Goal: Information Seeking & Learning: Check status

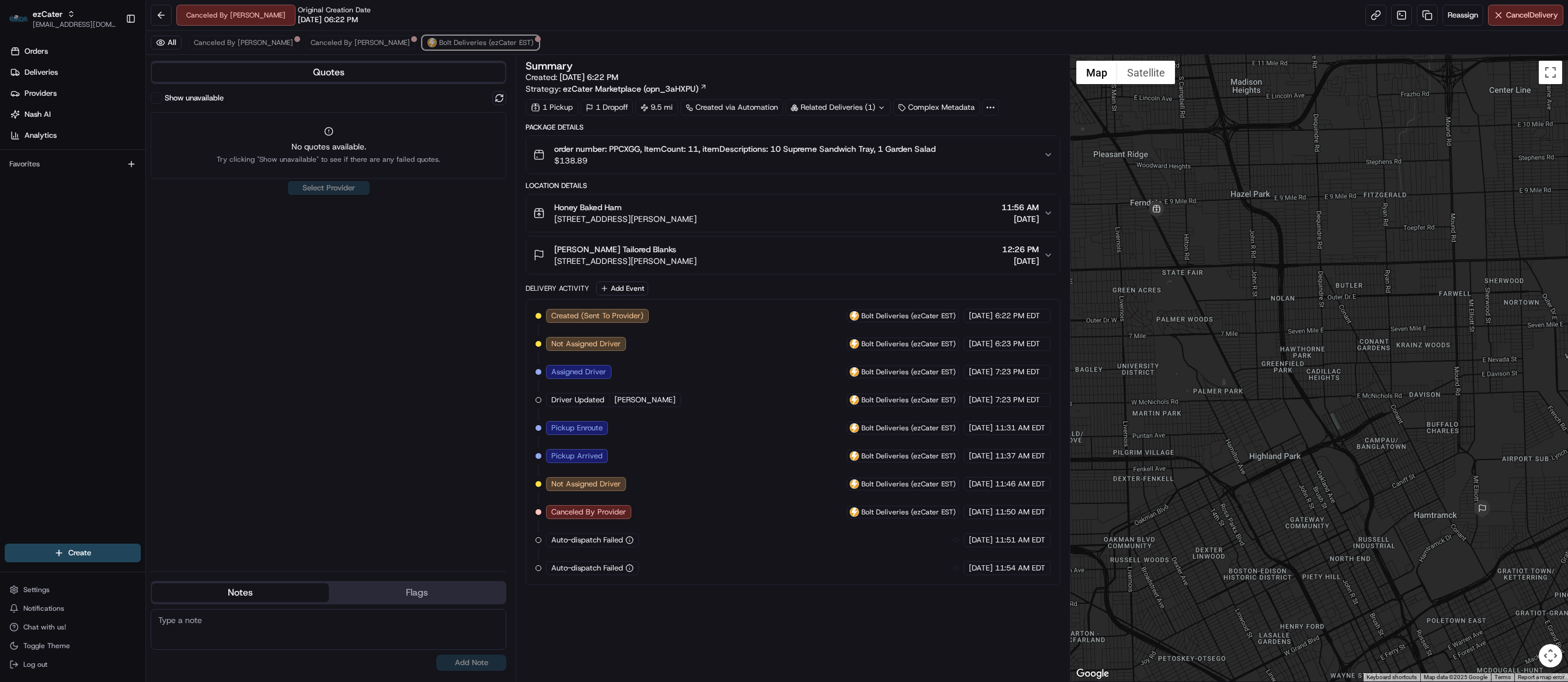
click at [407, 34] on div "All Canceled By Nash Canceled By Nash Bolt Deliveries (ezCater EST)" at bounding box center [857, 43] width 1422 height 24
click at [310, 42] on span "Canceled By [PERSON_NAME]" at bounding box center [360, 42] width 99 height 9
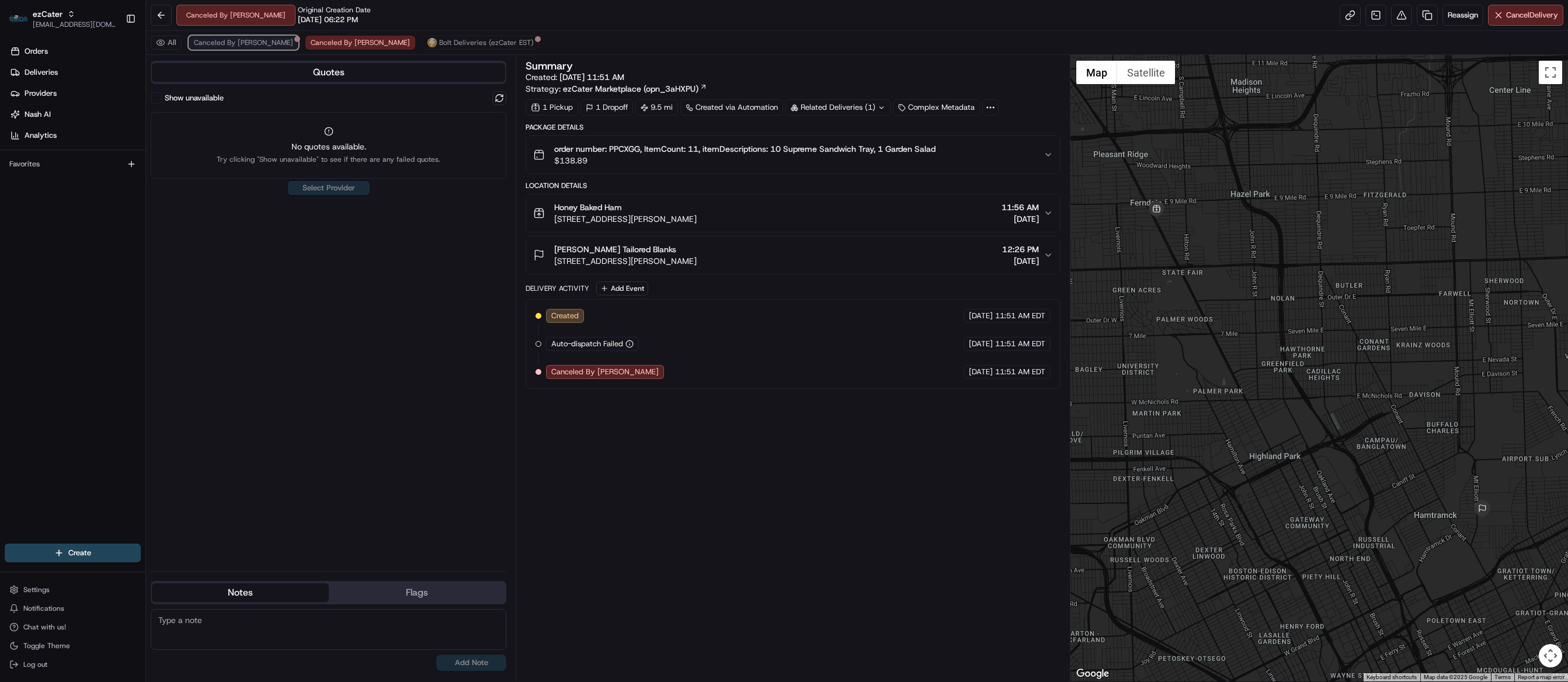
click at [215, 42] on span "Canceled By [PERSON_NAME]" at bounding box center [243, 42] width 99 height 9
click at [820, 106] on div "Related Deliveries (1)" at bounding box center [838, 107] width 105 height 16
click at [836, 134] on span "ord_5EBVfr4wX3Pyj2oTBDY7XQ" at bounding box center [852, 136] width 113 height 10
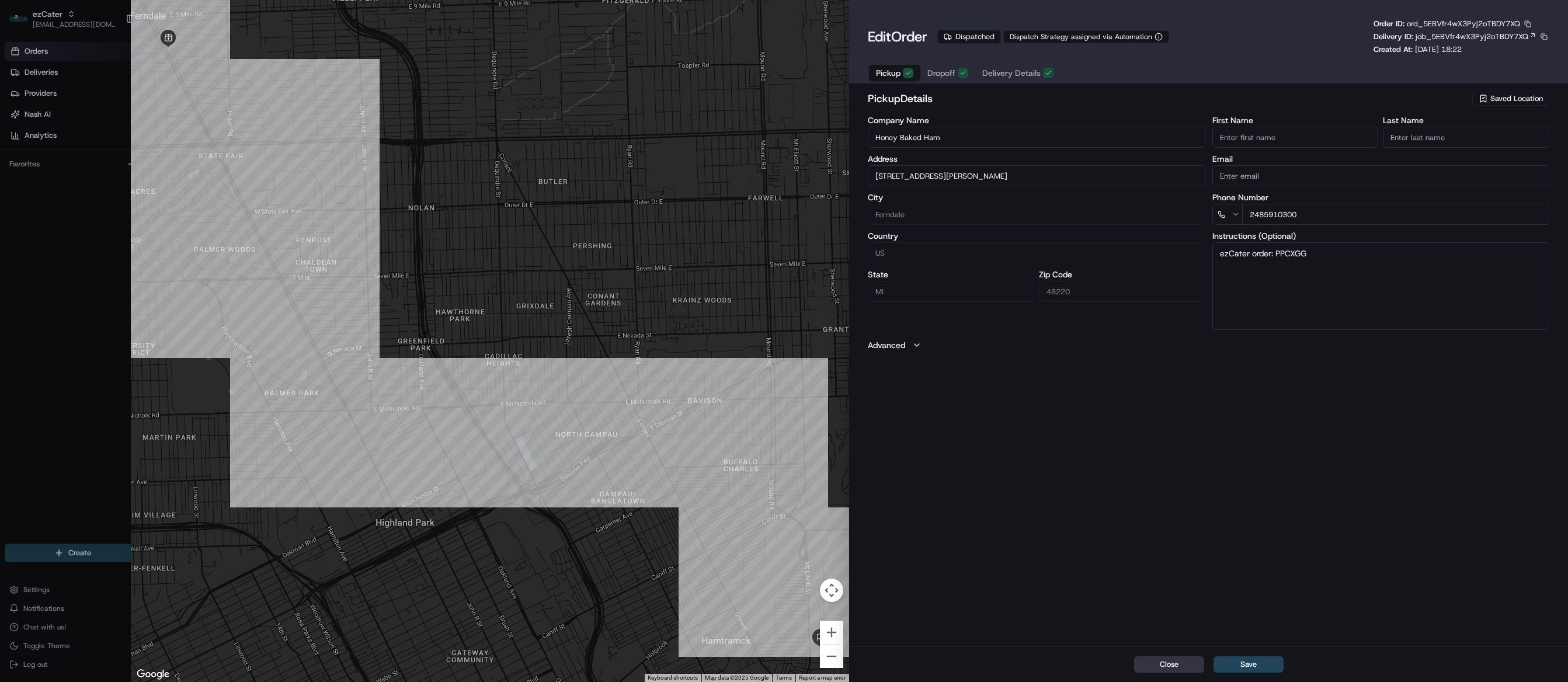
click at [1167, 666] on button "Close" at bounding box center [1169, 664] width 70 height 16
type input "+1"
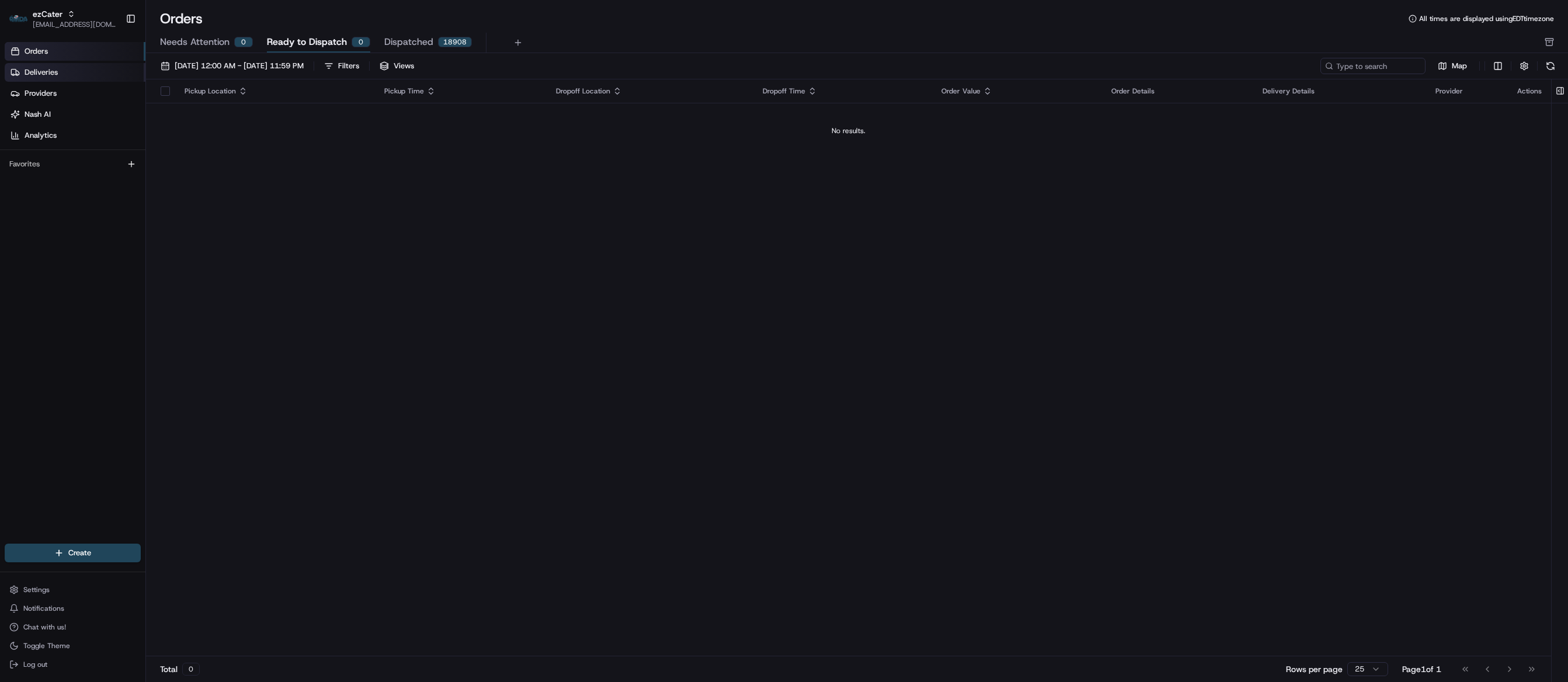
click at [37, 77] on span "Deliveries" at bounding box center [41, 72] width 33 height 10
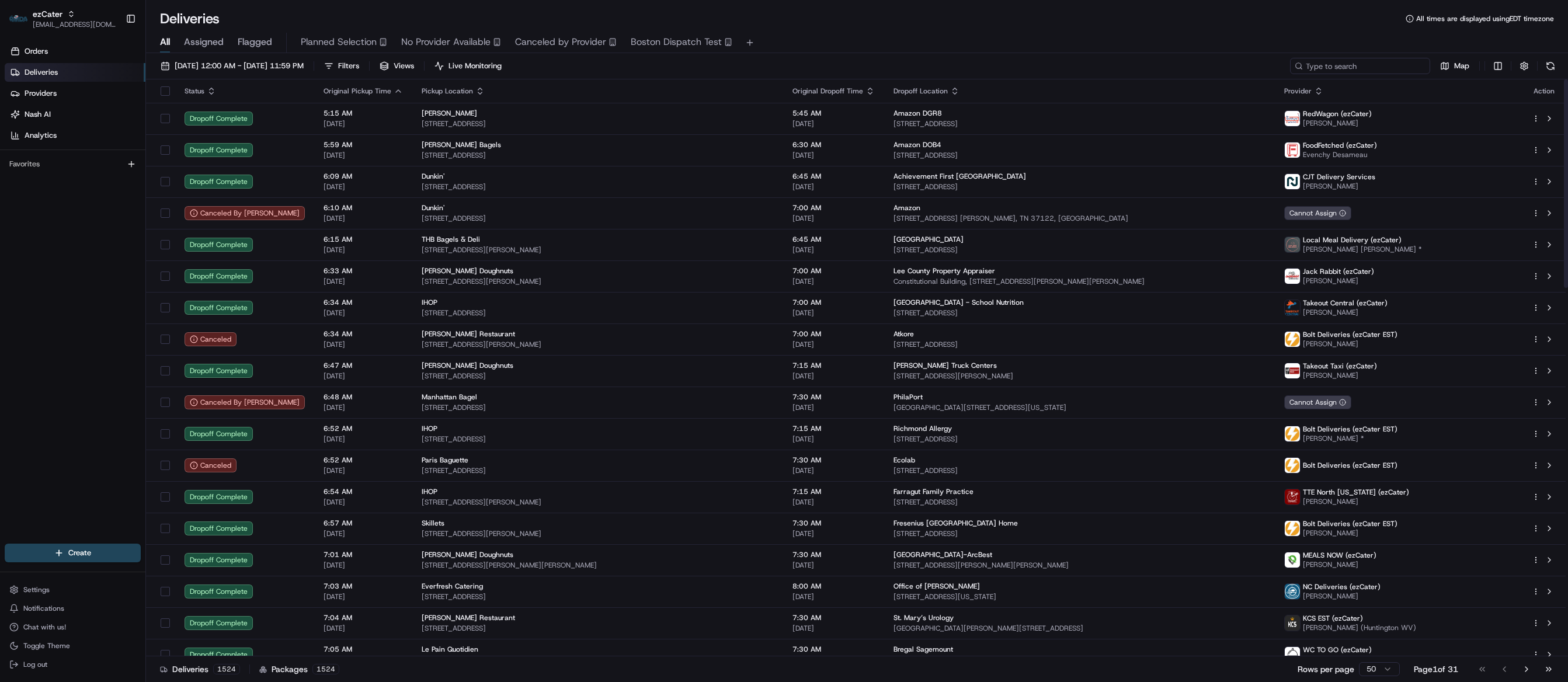
click at [1381, 58] on input at bounding box center [1360, 66] width 140 height 16
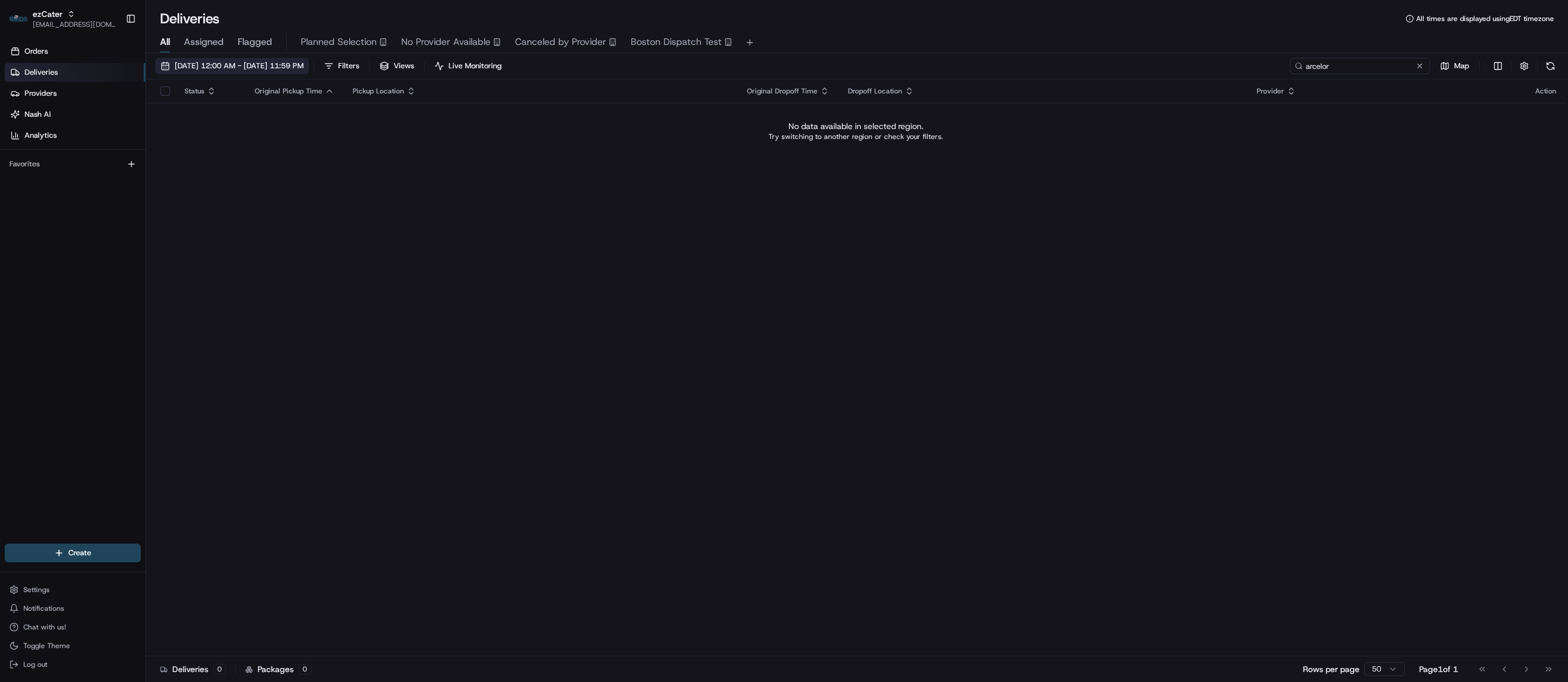
type input "arcelor"
click at [278, 64] on span "[DATE] 12:00 AM - [DATE] 11:59 PM" at bounding box center [239, 66] width 129 height 10
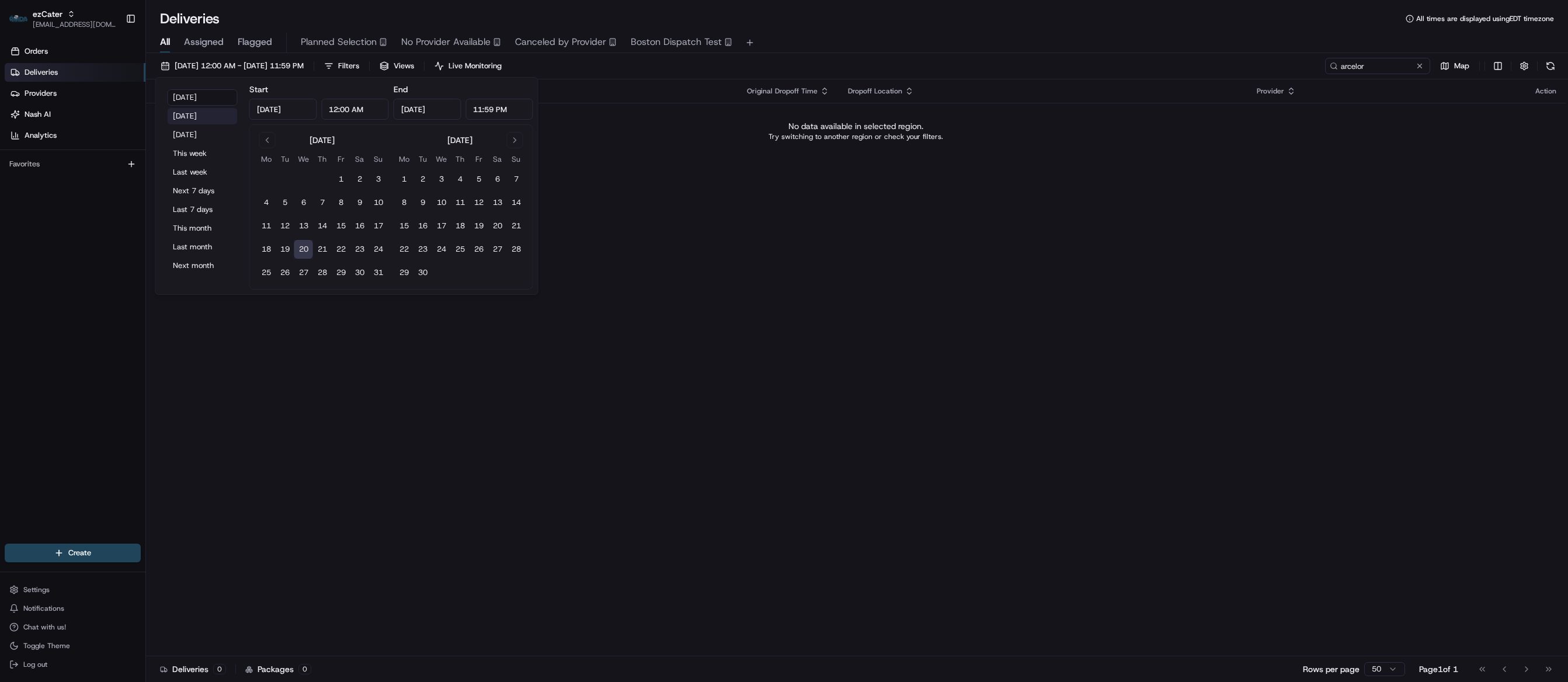
click at [200, 119] on button "[DATE]" at bounding box center [202, 116] width 70 height 16
type input "[DATE]"
click at [957, 249] on div "Status Original Pickup Time Pickup Location Original Dropoff Time Dropoff Locat…" at bounding box center [856, 367] width 1419 height 577
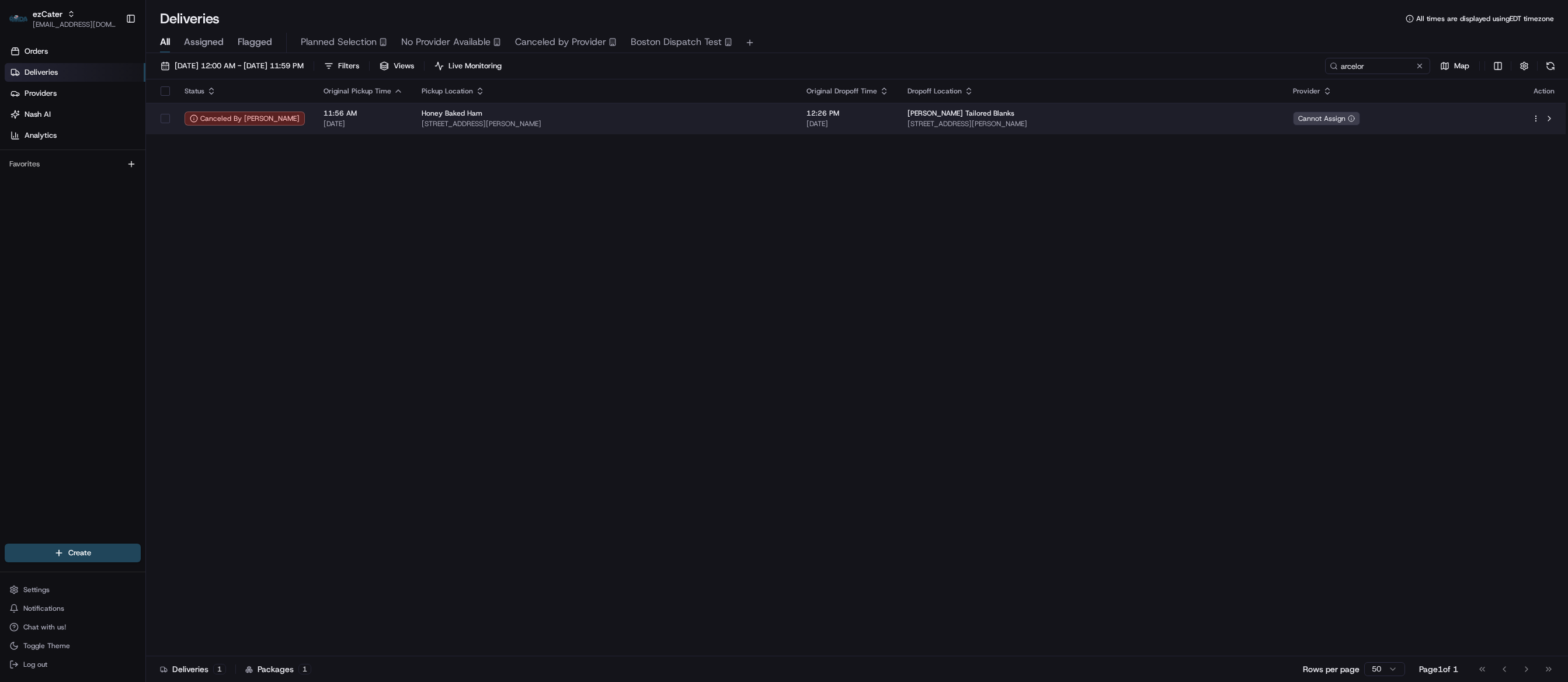
click at [713, 120] on span "[STREET_ADDRESS][PERSON_NAME]" at bounding box center [605, 124] width 366 height 9
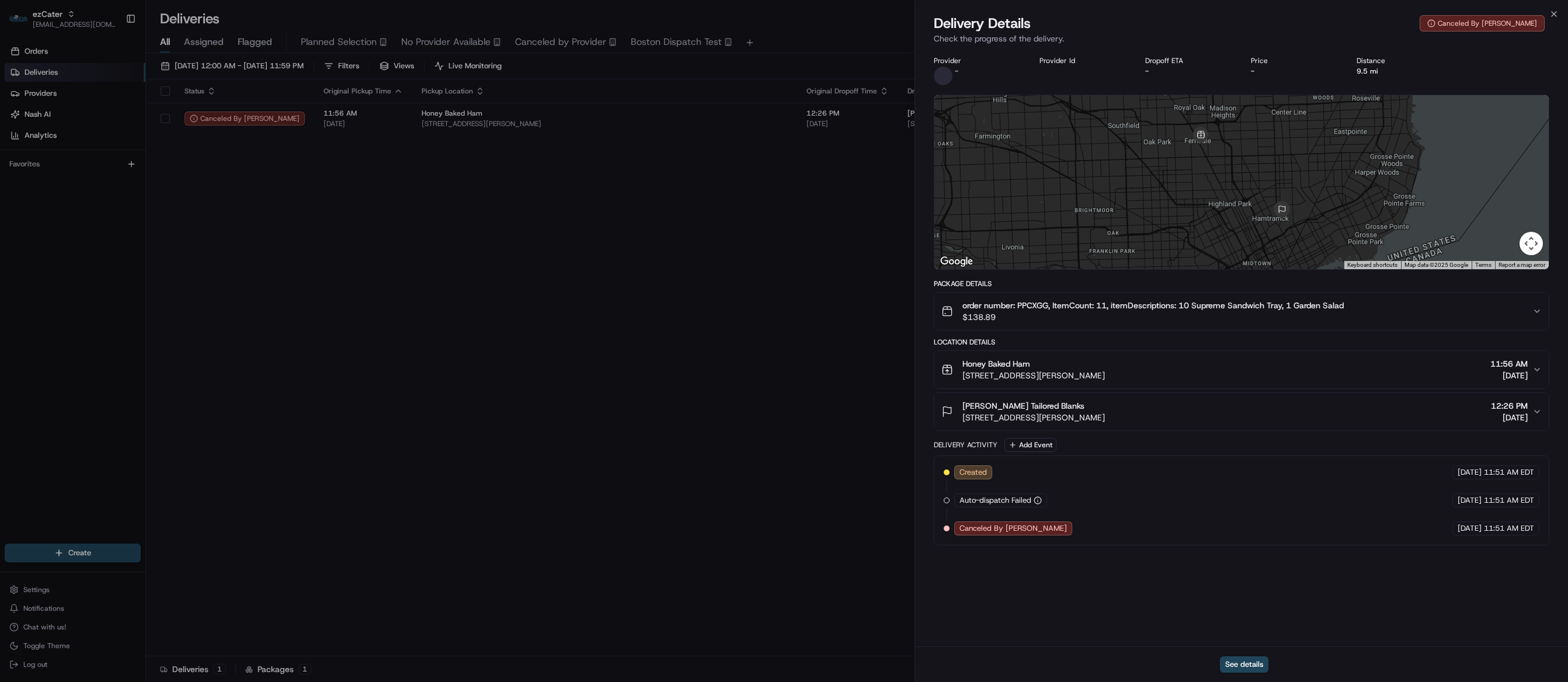
click at [968, 653] on div "See details" at bounding box center [1241, 664] width 653 height 36
click at [1243, 666] on button "See details" at bounding box center [1244, 664] width 49 height 16
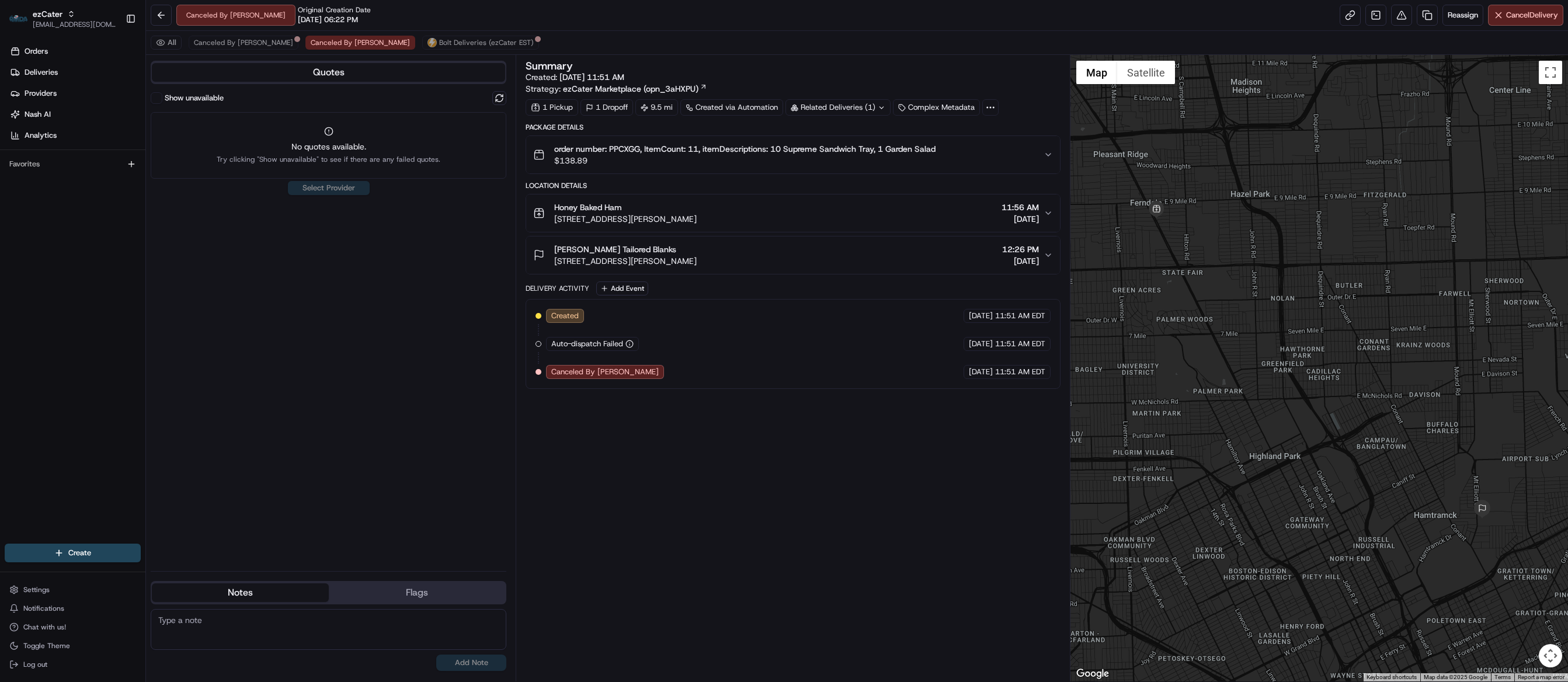
click at [843, 660] on div "Summary Created: 08/19/2025 11:51 AM Strategy: ezCater Marketplace (opn_3aHXPU)…" at bounding box center [793, 368] width 535 height 614
click at [422, 37] on button "Bolt Deliveries (ezCater EST)" at bounding box center [481, 43] width 117 height 14
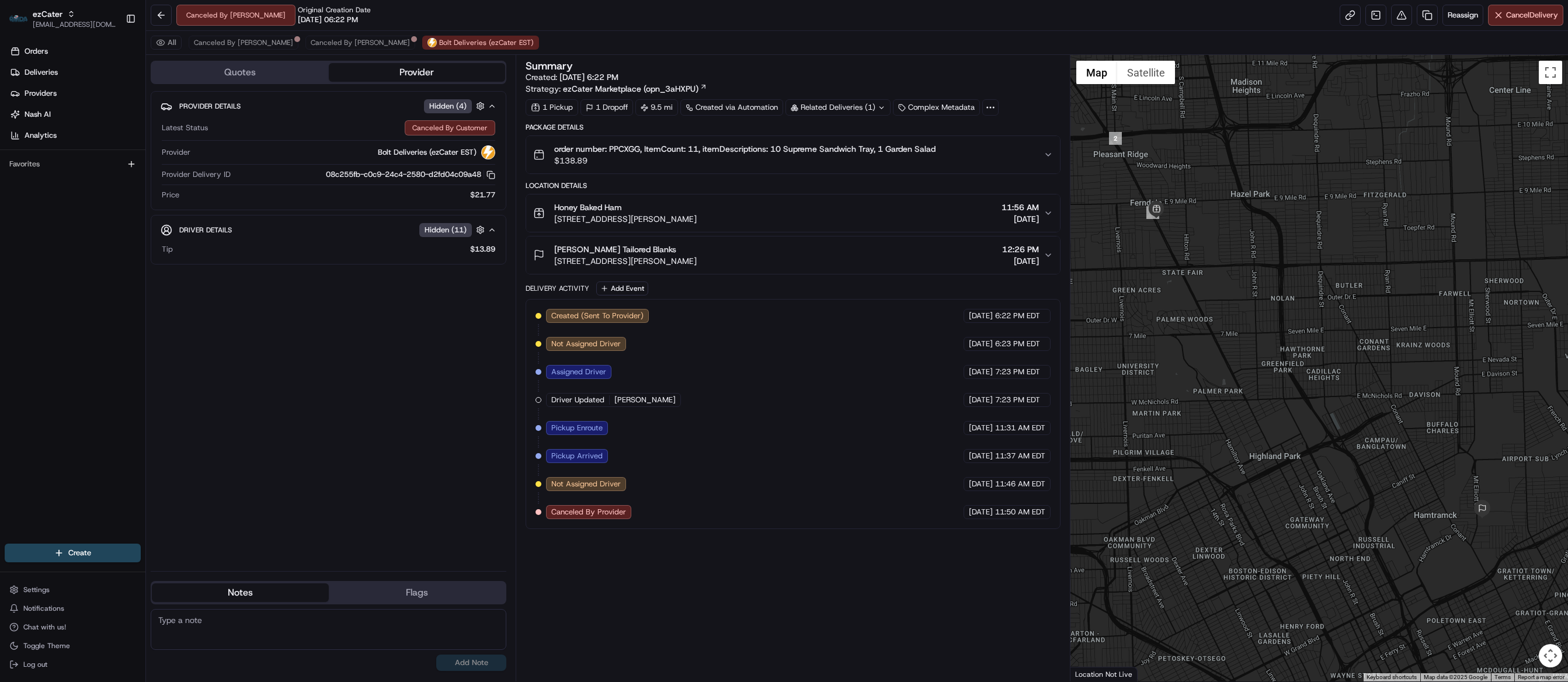
click at [885, 108] on icon at bounding box center [881, 108] width 7 height 7
click at [878, 132] on span "ord_5EBVfr4wX3Pyj2oTBDY7XQ" at bounding box center [852, 136] width 113 height 10
click at [32, 263] on div "Orders Deliveries Providers Nash AI Analytics Favorites" at bounding box center [72, 293] width 145 height 513
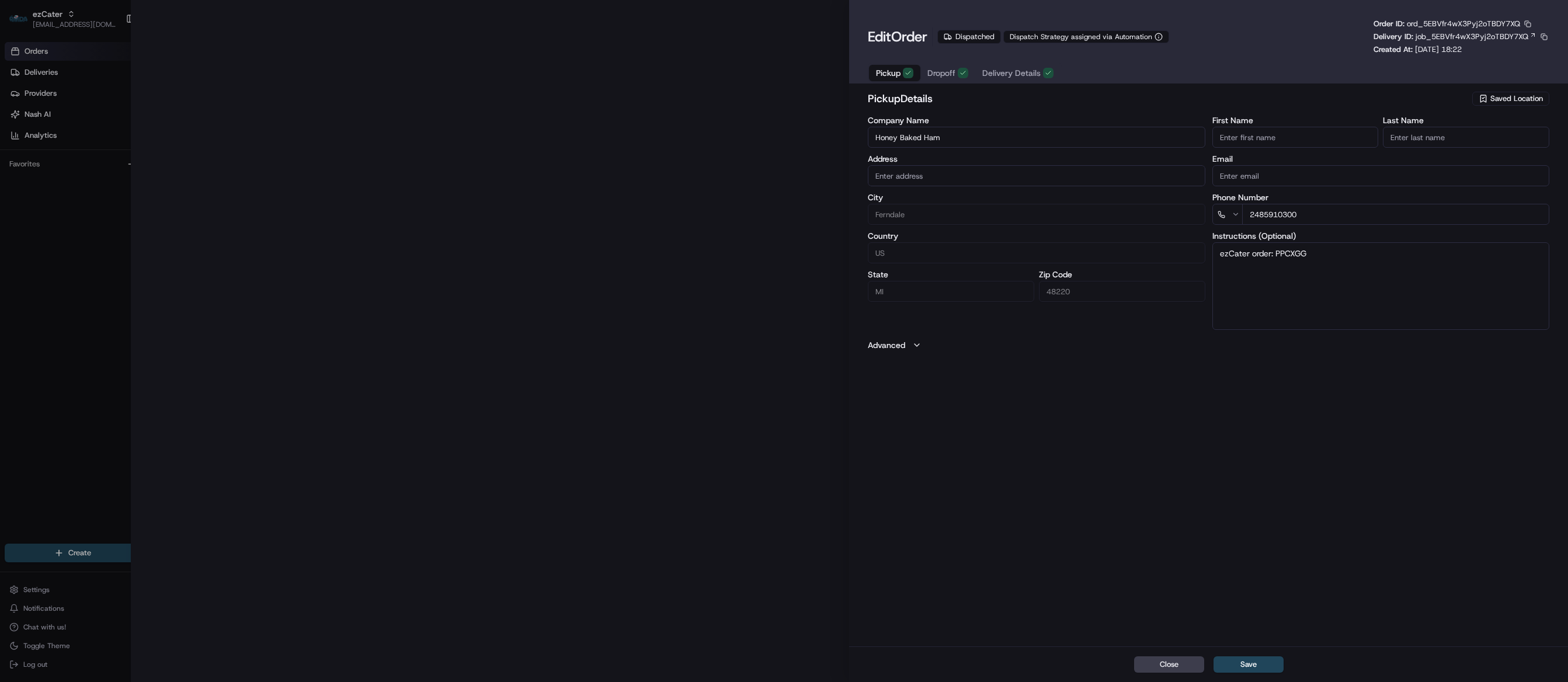
type input "[STREET_ADDRESS][PERSON_NAME]"
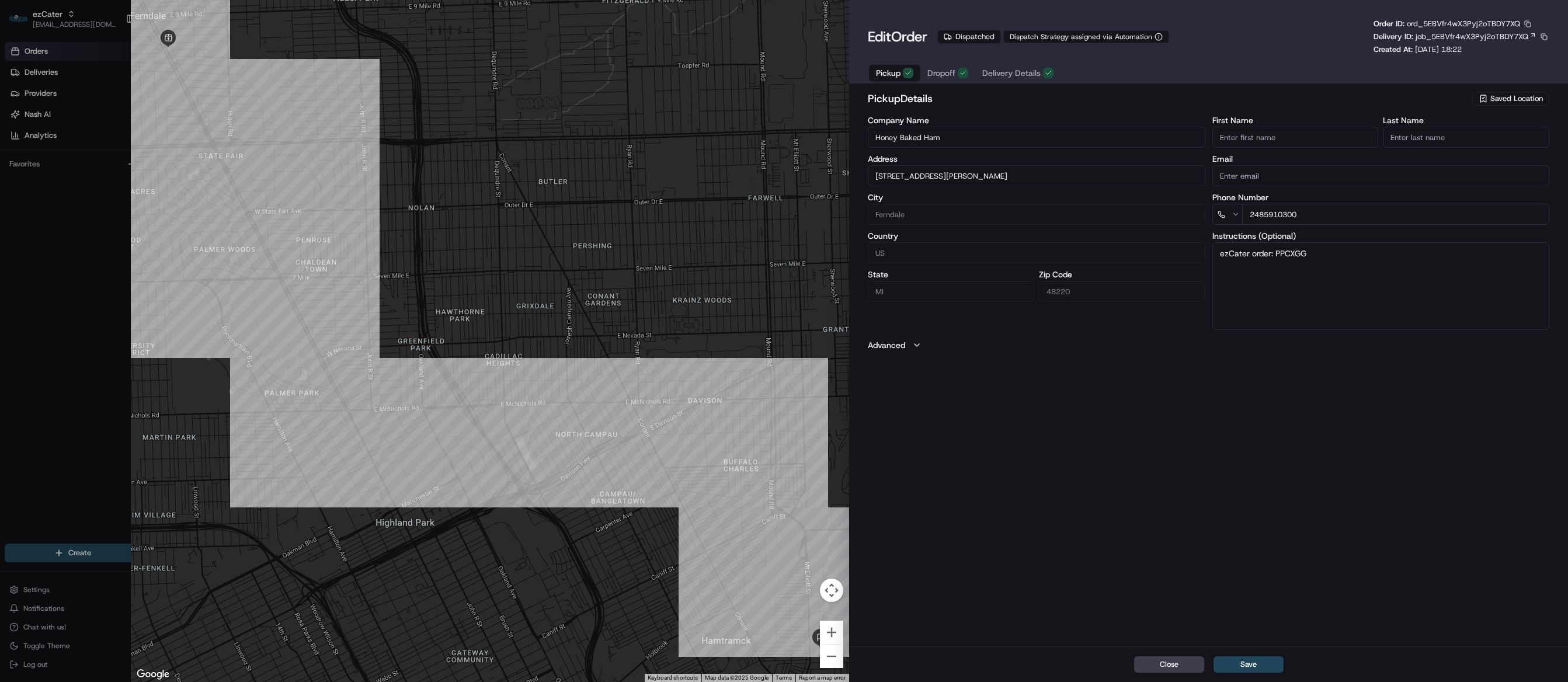
click at [936, 72] on span "Dropoff" at bounding box center [942, 72] width 28 height 12
click at [55, 205] on div at bounding box center [784, 341] width 1568 height 682
type input "+1"
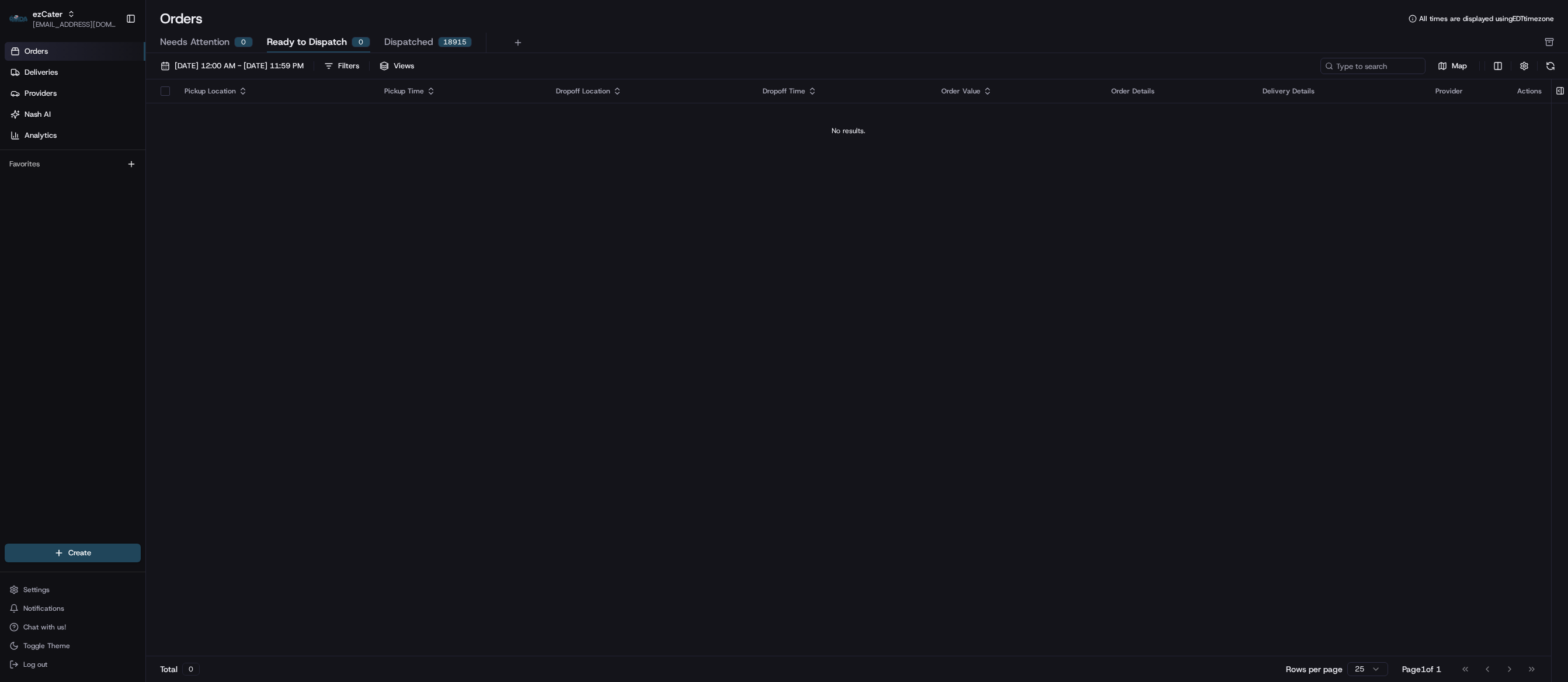
click at [398, 43] on span "Dispatched" at bounding box center [408, 42] width 49 height 14
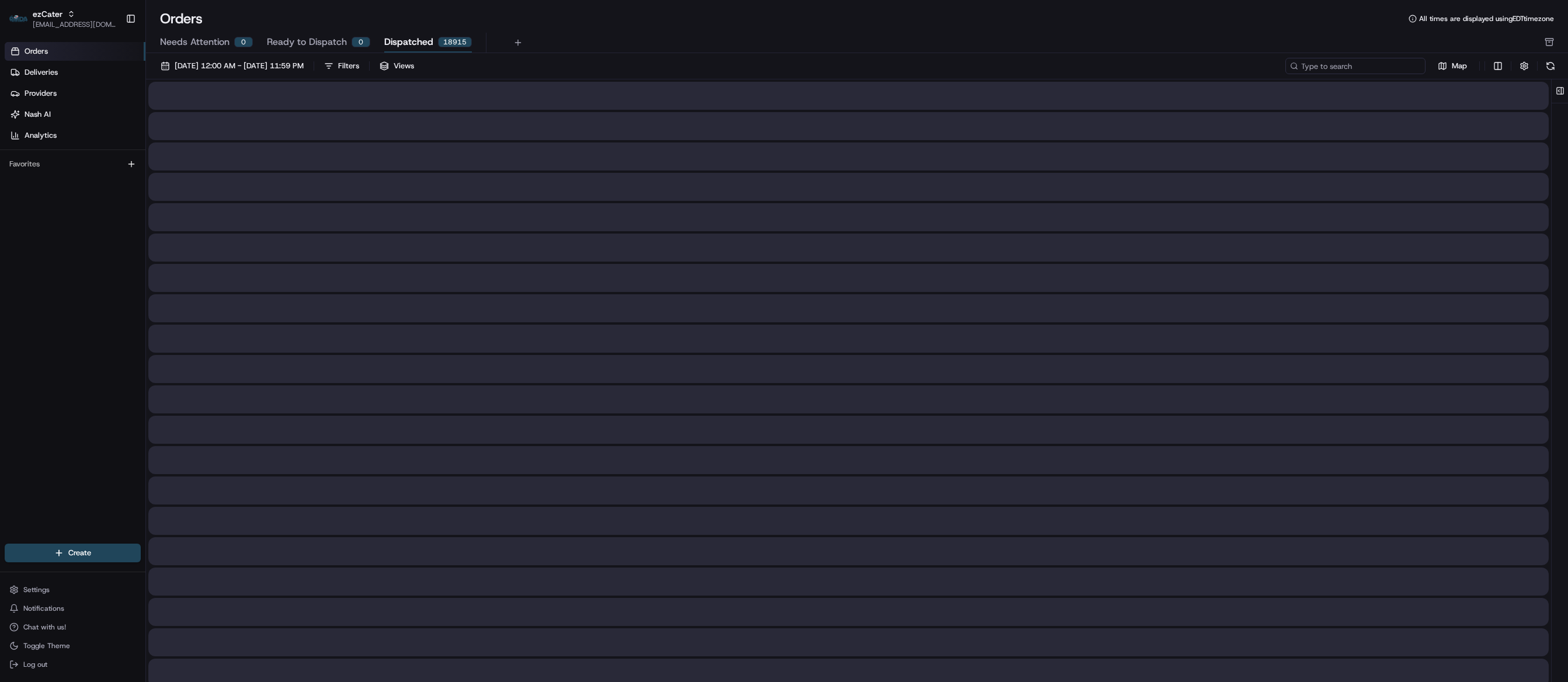
click at [1356, 66] on input at bounding box center [1356, 66] width 140 height 16
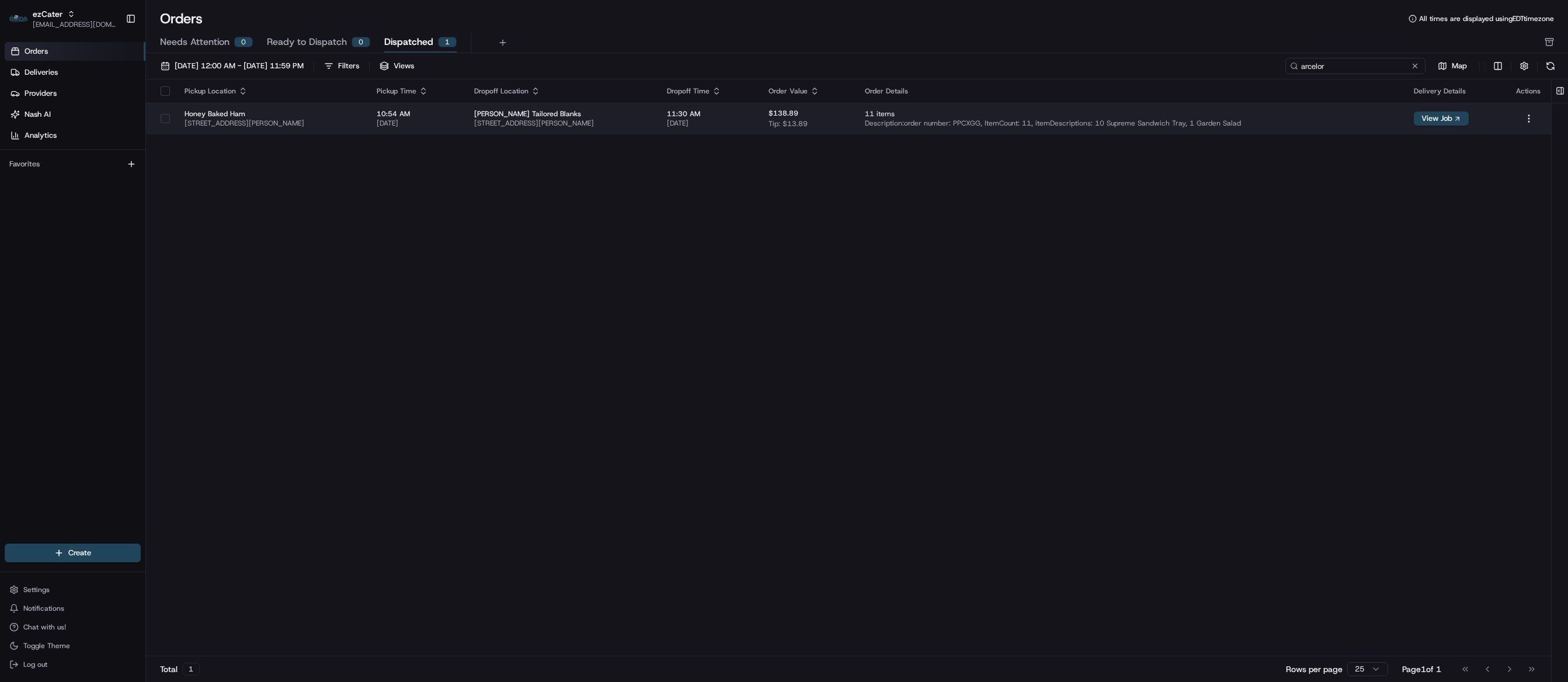
type input "arcelor"
click at [750, 117] on span "11:30 AM" at bounding box center [709, 113] width 83 height 9
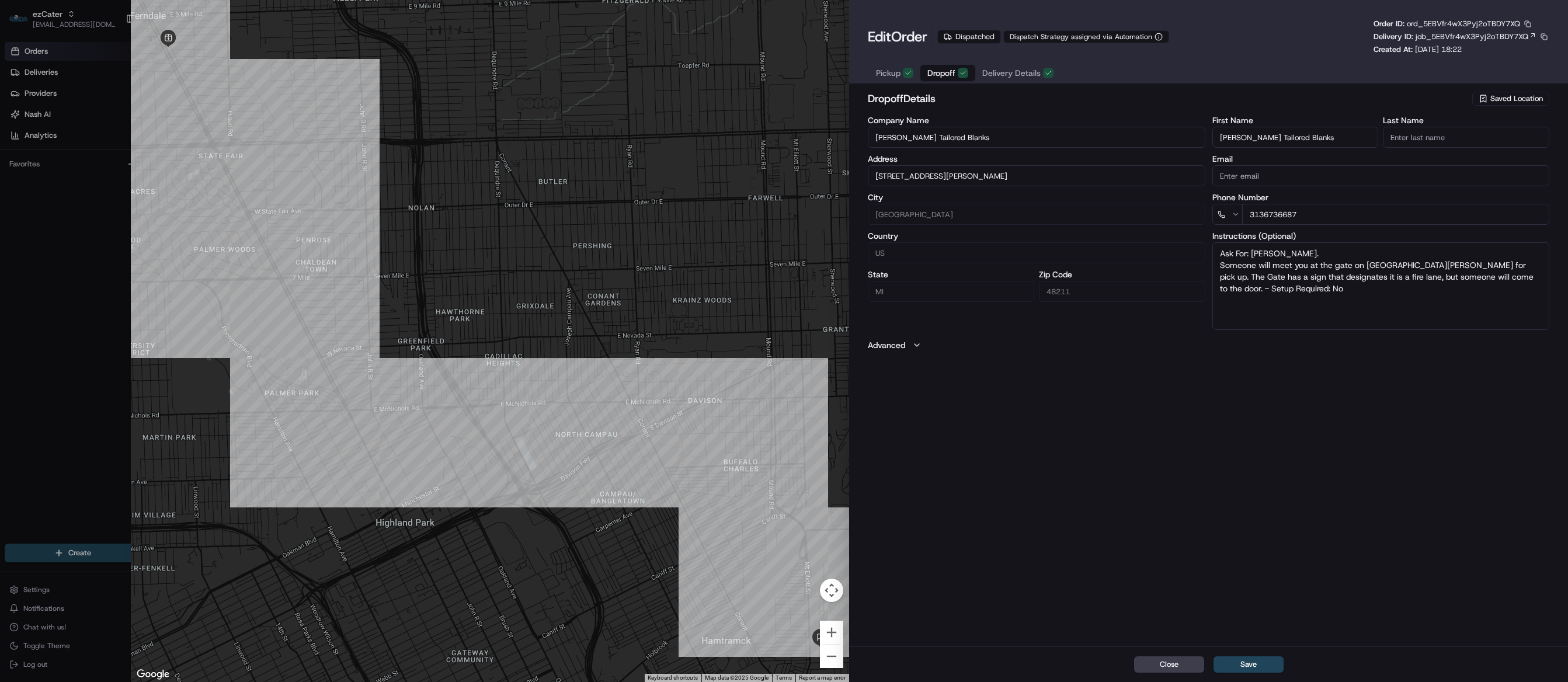
click at [74, 287] on div at bounding box center [784, 341] width 1568 height 682
type input "+1"
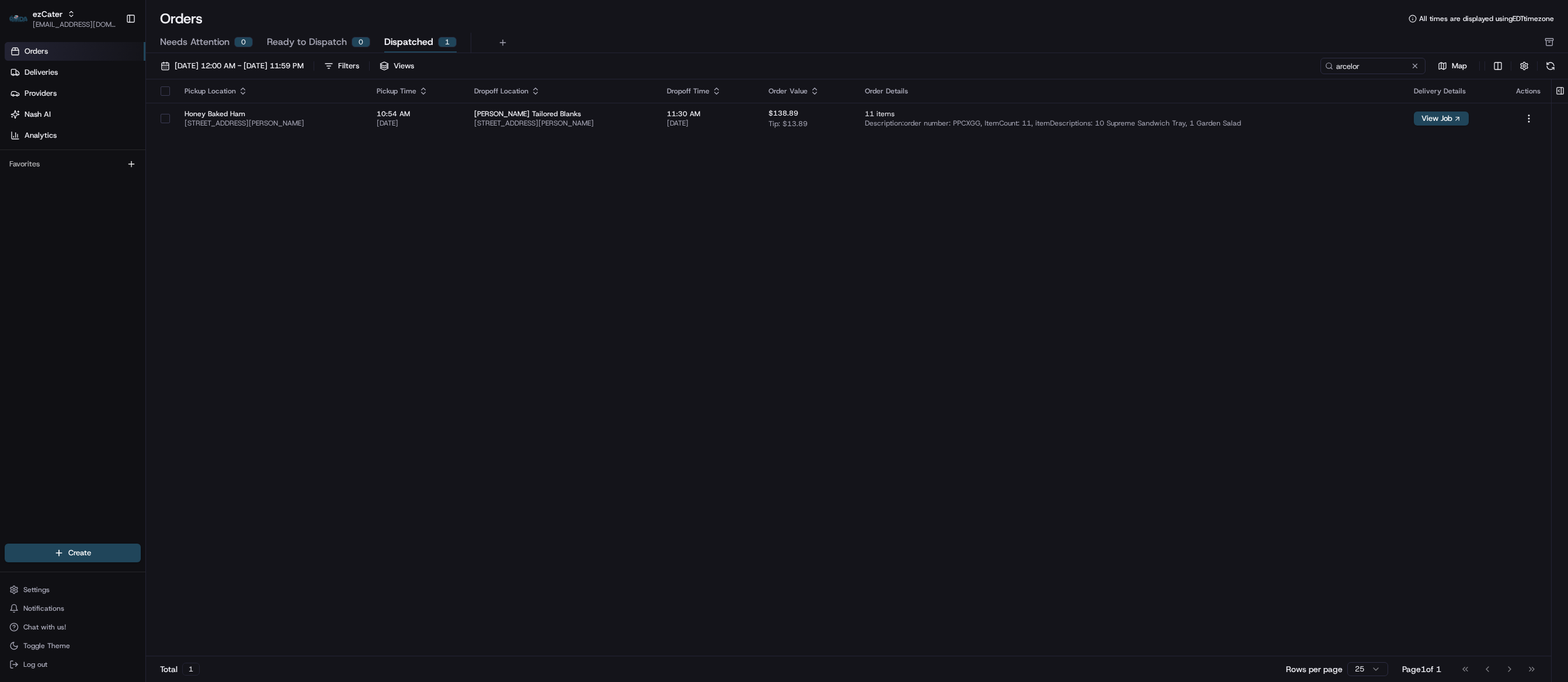
click at [999, 666] on div "Total 1 Rows per page 25 Page 1 of 1 Go to first page Go to previous page Go to…" at bounding box center [849, 668] width 1405 height 26
drag, startPoint x: 1365, startPoint y: 70, endPoint x: 1298, endPoint y: 70, distance: 67.0
click at [1298, 70] on input "arcelor" at bounding box center [1356, 66] width 140 height 16
click at [60, 68] on link "Deliveries" at bounding box center [75, 72] width 141 height 19
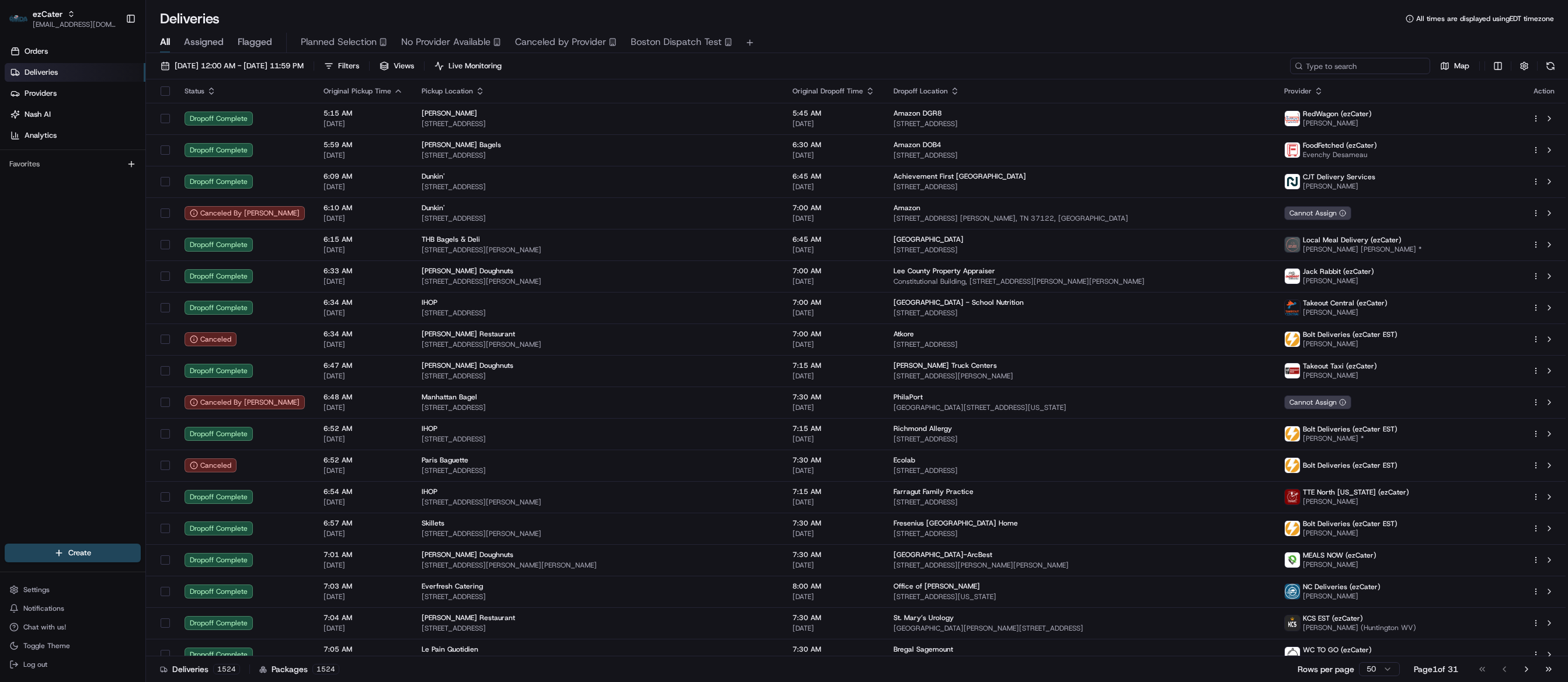
click at [1395, 64] on input at bounding box center [1360, 66] width 140 height 16
paste input "arcelor"
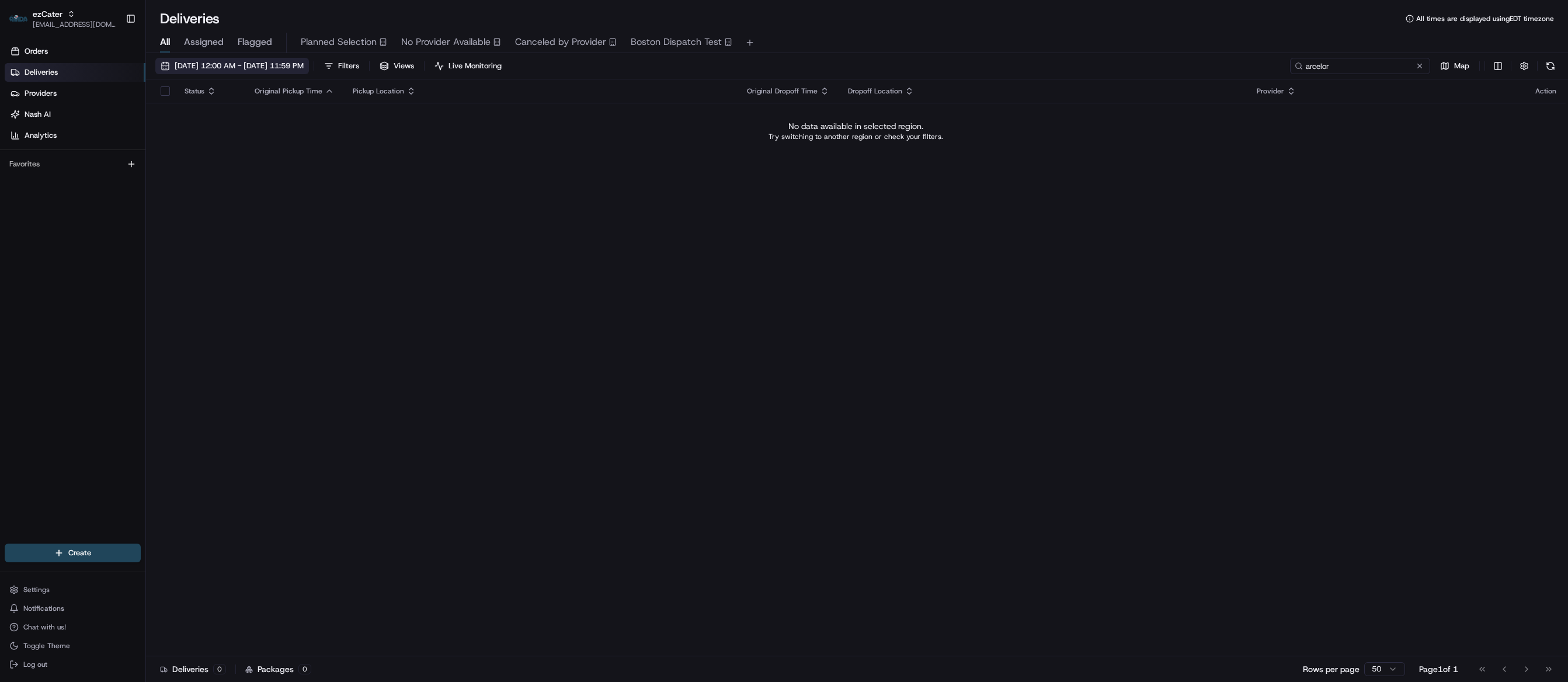
type input "arcelor"
click at [275, 63] on span "[DATE] 12:00 AM - [DATE] 11:59 PM" at bounding box center [239, 66] width 129 height 10
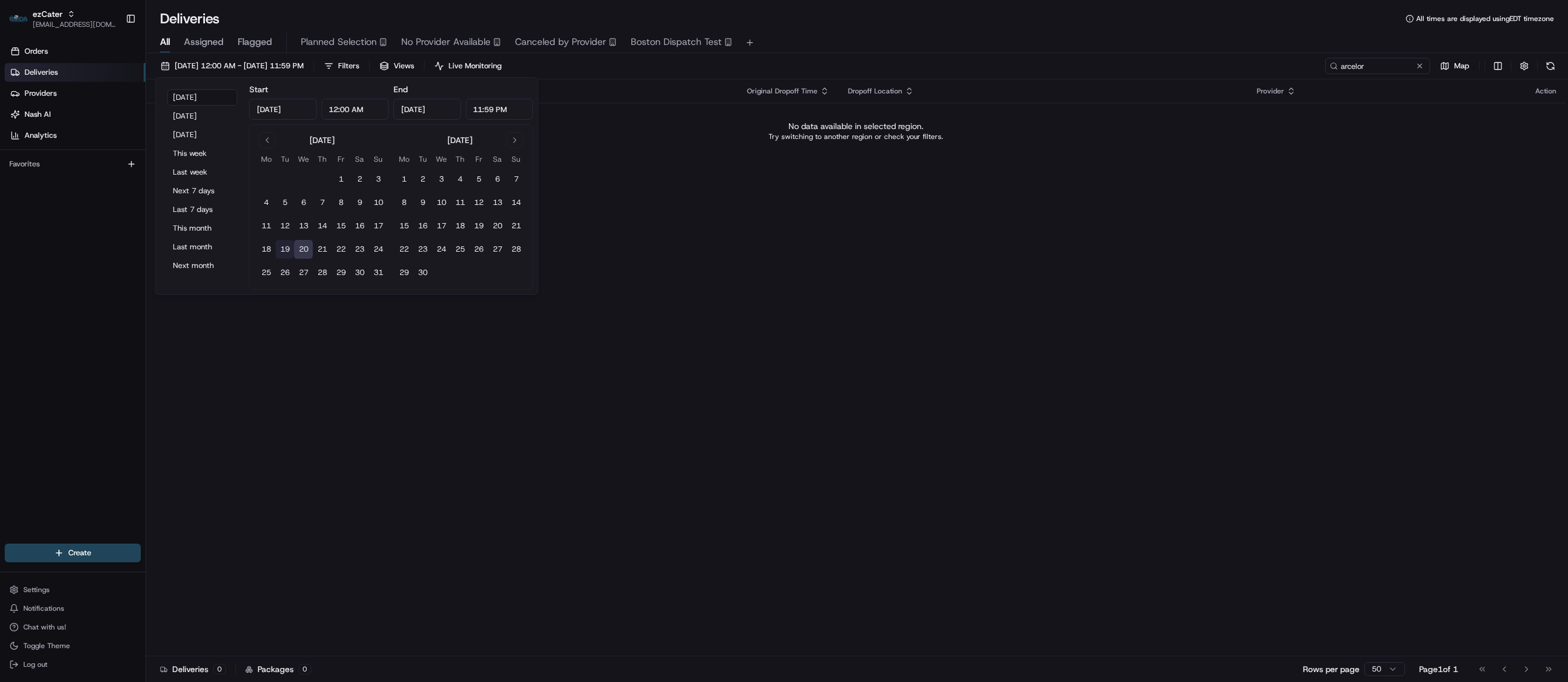
click at [282, 249] on button "19" at bounding box center [285, 249] width 19 height 19
type input "[DATE]"
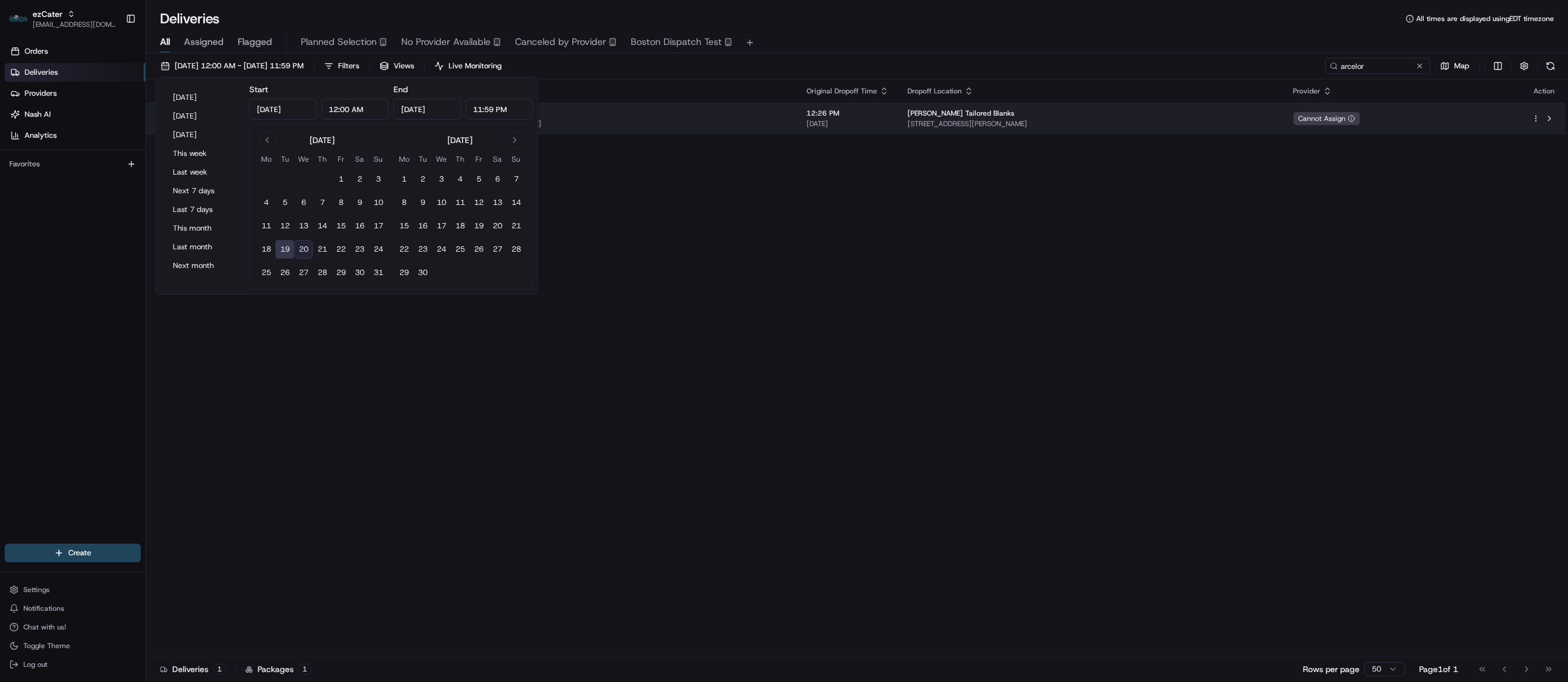
click at [776, 124] on span "[STREET_ADDRESS][PERSON_NAME]" at bounding box center [605, 124] width 366 height 9
